Goal: Task Accomplishment & Management: Complete application form

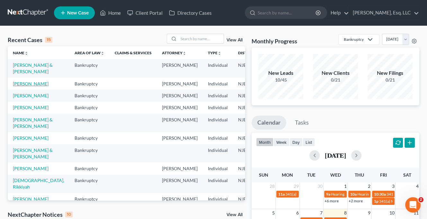
click at [20, 85] on link "Danzy, Wendy" at bounding box center [31, 83] width 36 height 5
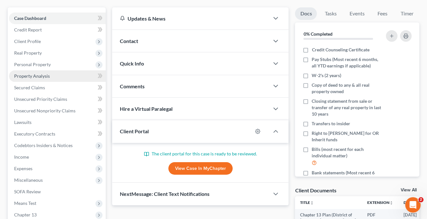
scroll to position [32, 0]
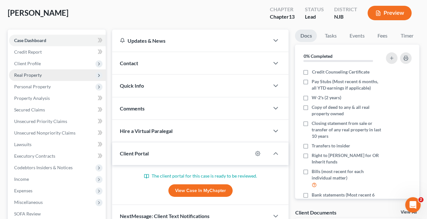
click at [40, 74] on span "Real Property" at bounding box center [28, 74] width 28 height 5
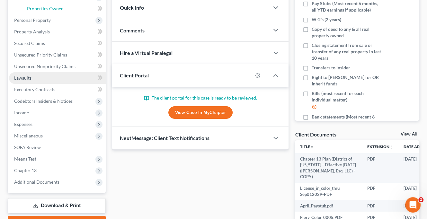
scroll to position [64, 0]
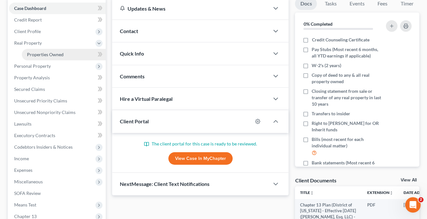
click at [56, 53] on span "Properties Owned" at bounding box center [45, 54] width 37 height 5
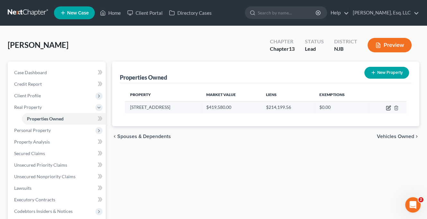
click at [389, 110] on icon "button" at bounding box center [389, 108] width 4 height 4
select select "33"
select select "11"
select select "0"
select select "7"
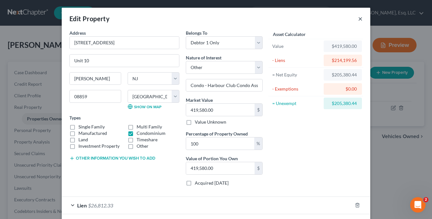
click at [358, 20] on button "×" at bounding box center [360, 19] width 5 height 8
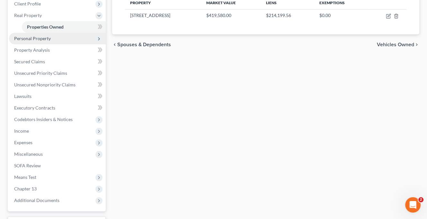
scroll to position [32, 0]
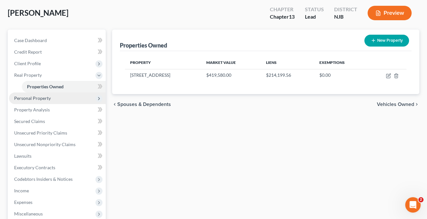
drag, startPoint x: 44, startPoint y: 97, endPoint x: 51, endPoint y: 99, distance: 8.0
click at [44, 97] on span "Personal Property" at bounding box center [32, 98] width 37 height 5
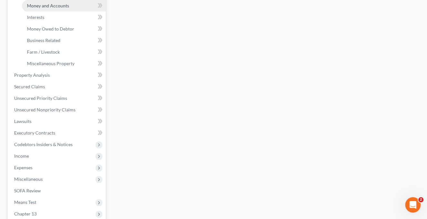
scroll to position [193, 0]
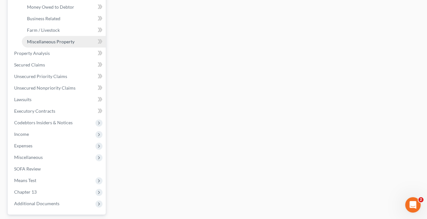
click at [61, 42] on span "Miscellaneous Property" at bounding box center [51, 41] width 48 height 5
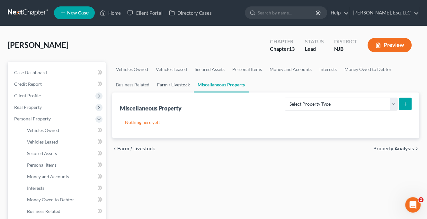
click at [172, 84] on link "Farm / Livestock" at bounding box center [173, 84] width 41 height 15
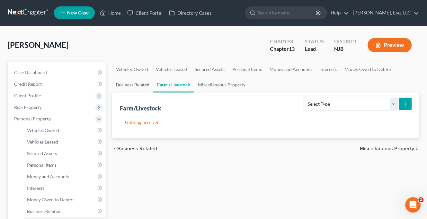
click at [129, 85] on link "Business Related" at bounding box center [132, 84] width 41 height 15
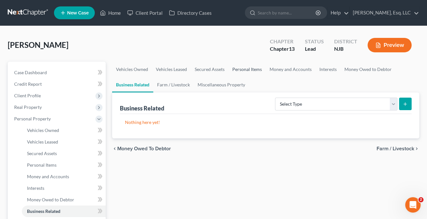
click at [246, 69] on link "Personal Items" at bounding box center [247, 69] width 37 height 15
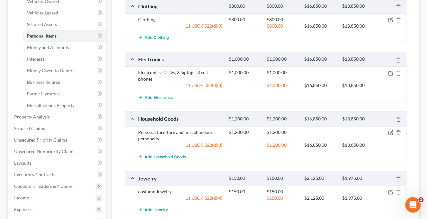
scroll to position [96, 0]
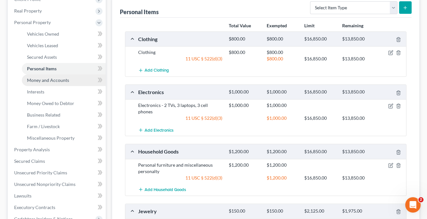
click at [69, 83] on link "Money and Accounts" at bounding box center [64, 81] width 84 height 12
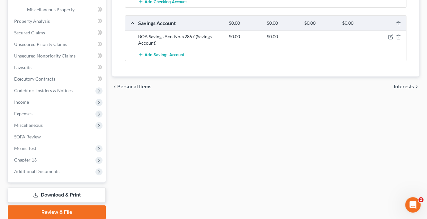
scroll to position [185, 0]
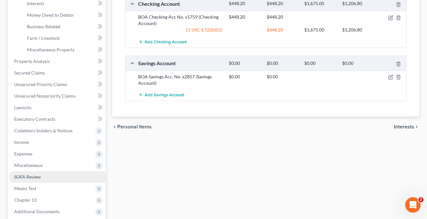
click at [36, 174] on span "SOFA Review" at bounding box center [27, 176] width 27 height 5
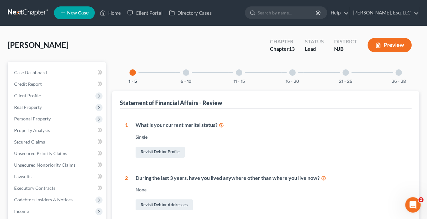
click at [186, 75] on div at bounding box center [186, 72] width 6 height 6
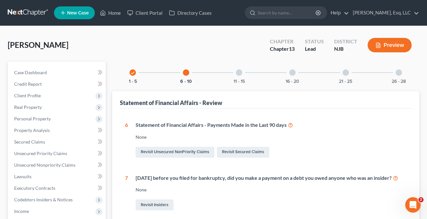
click at [238, 72] on div at bounding box center [239, 72] width 6 height 6
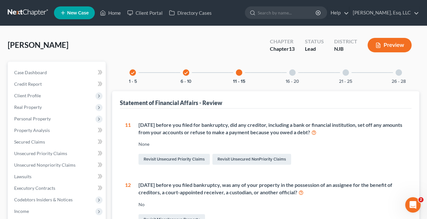
click at [291, 74] on div at bounding box center [292, 72] width 6 height 6
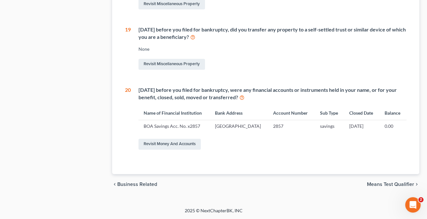
scroll to position [373, 0]
click at [157, 141] on link "Revisit Money and Accounts" at bounding box center [170, 144] width 62 height 11
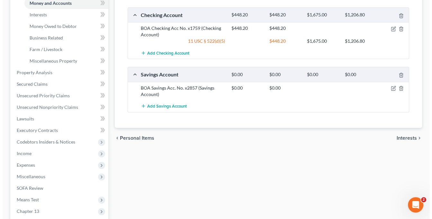
scroll to position [193, 0]
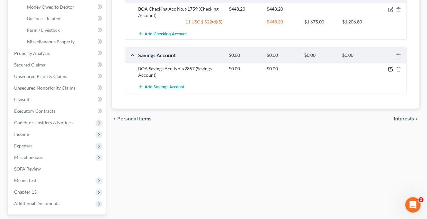
click at [390, 69] on icon "button" at bounding box center [390, 69] width 5 height 5
select select "9"
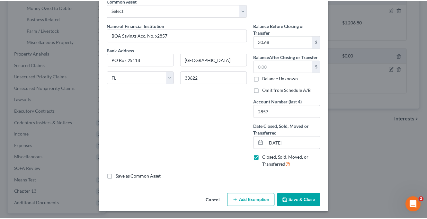
scroll to position [33, 0]
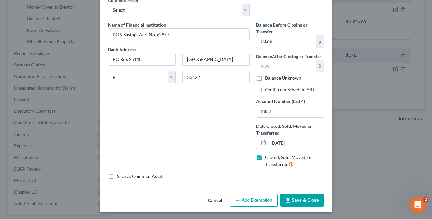
click at [304, 202] on button "Save & Close" at bounding box center [302, 201] width 44 height 14
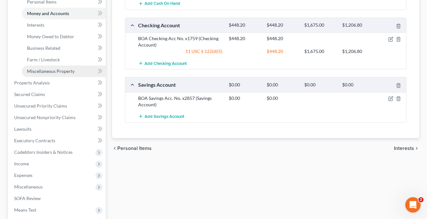
scroll to position [129, 0]
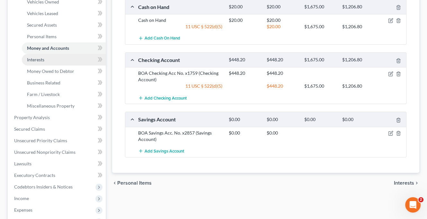
click at [38, 59] on span "Interests" at bounding box center [35, 59] width 17 height 5
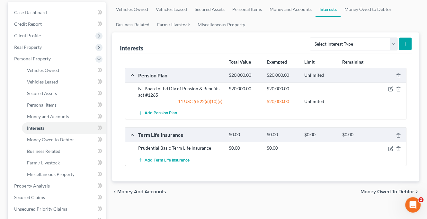
scroll to position [64, 0]
